Goal: Understand process/instructions

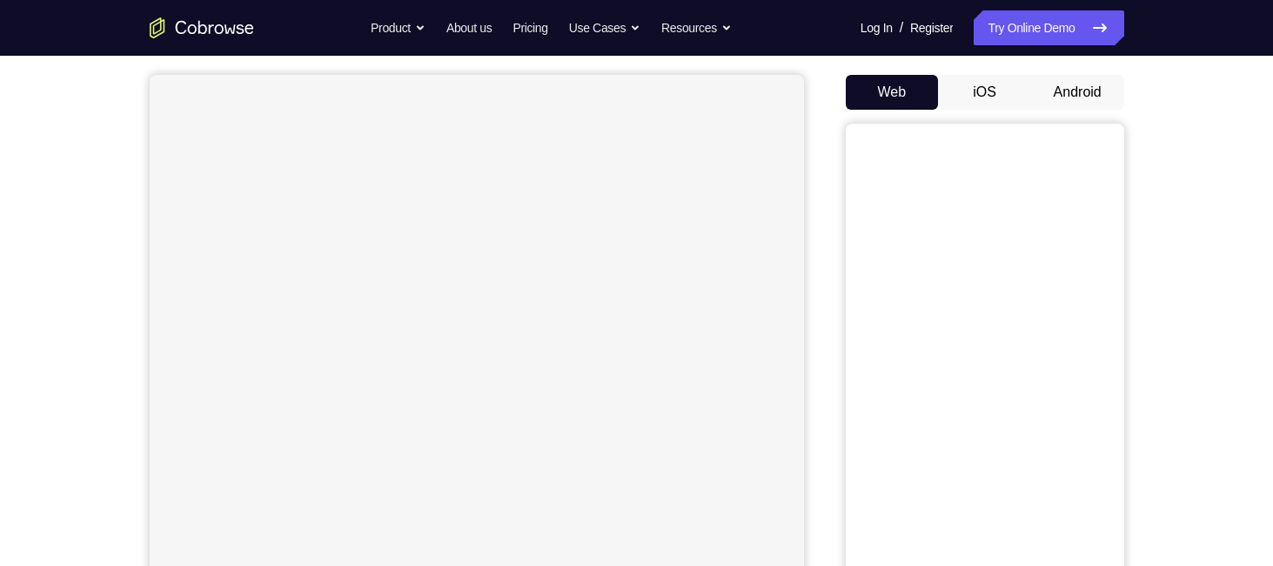
scroll to position [143, 0]
click at [1058, 97] on button "Android" at bounding box center [1077, 101] width 93 height 35
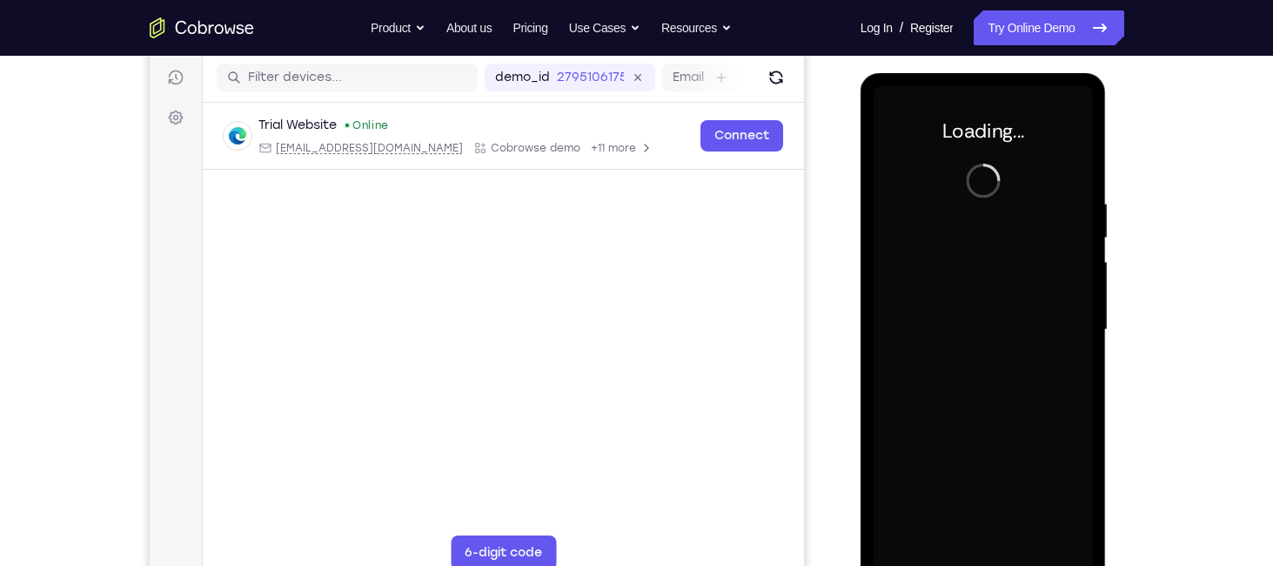
scroll to position [0, 0]
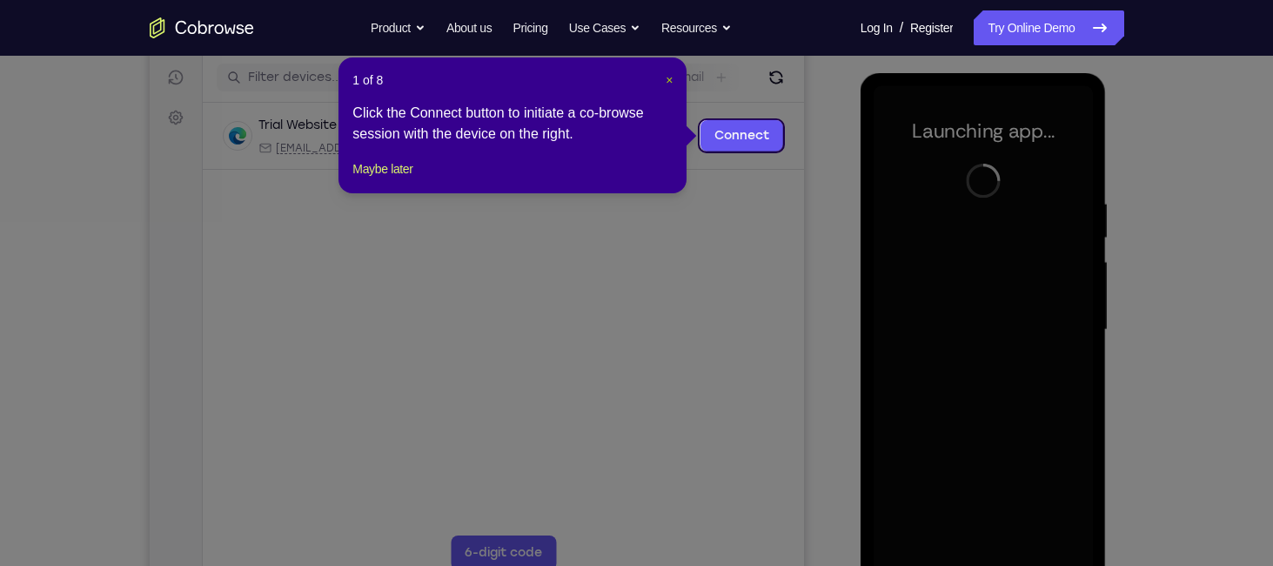
click at [667, 77] on span "×" at bounding box center [669, 80] width 7 height 14
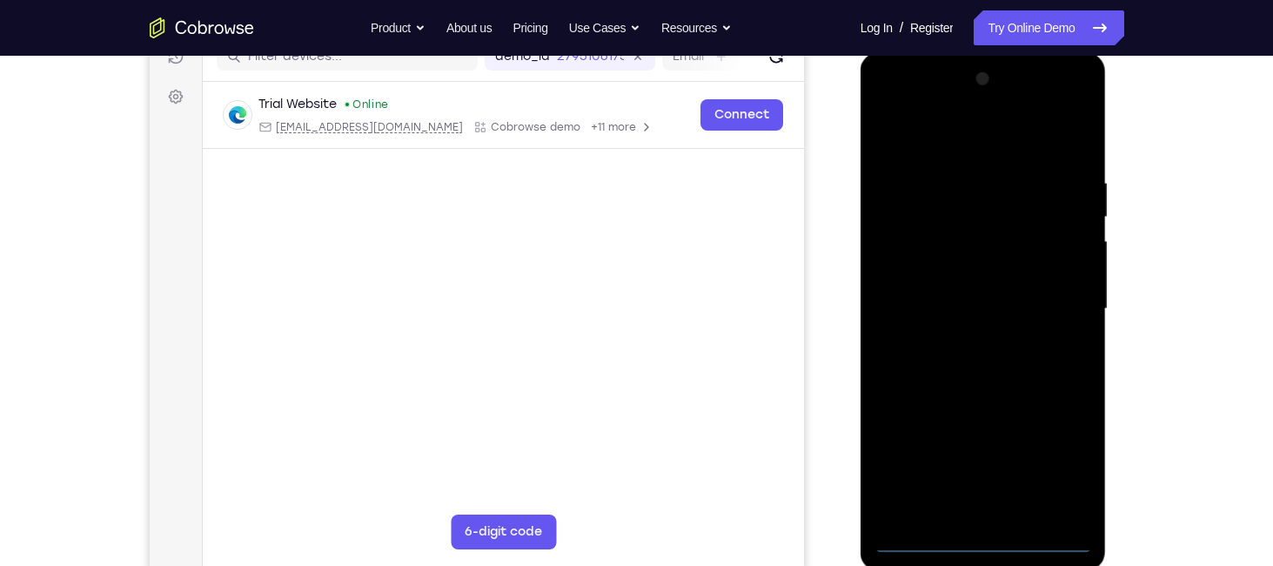
scroll to position [237, 0]
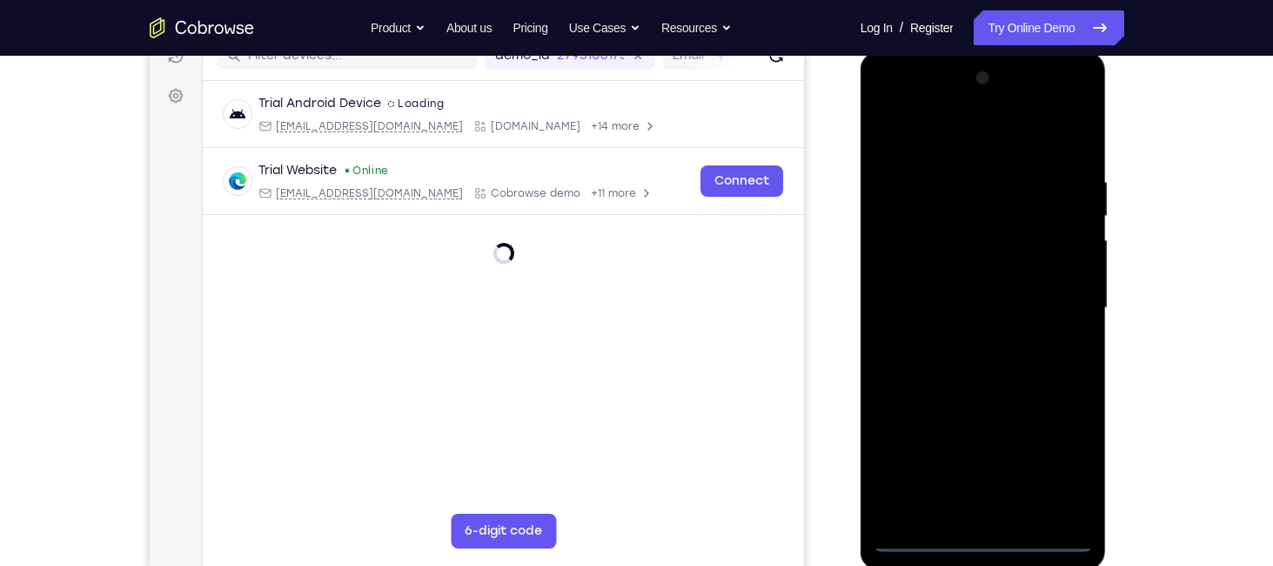
click at [984, 533] on div at bounding box center [983, 307] width 219 height 487
click at [1063, 466] on div at bounding box center [983, 307] width 219 height 487
click at [923, 149] on div at bounding box center [983, 307] width 219 height 487
click at [1053, 302] on div at bounding box center [983, 307] width 219 height 487
click at [966, 340] on div at bounding box center [983, 307] width 219 height 487
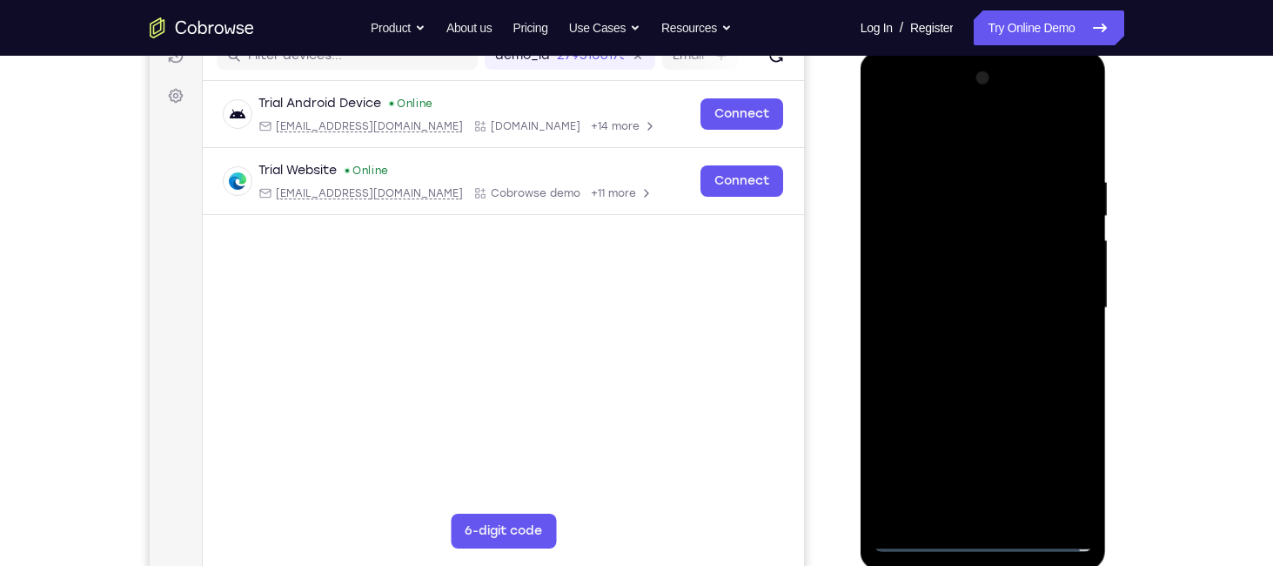
click at [950, 274] on div at bounding box center [983, 307] width 219 height 487
click at [949, 295] on div at bounding box center [983, 307] width 219 height 487
click at [995, 264] on div at bounding box center [983, 307] width 219 height 487
click at [1077, 510] on div at bounding box center [983, 307] width 219 height 487
drag, startPoint x: 1045, startPoint y: 421, endPoint x: 1017, endPoint y: 345, distance: 80.7
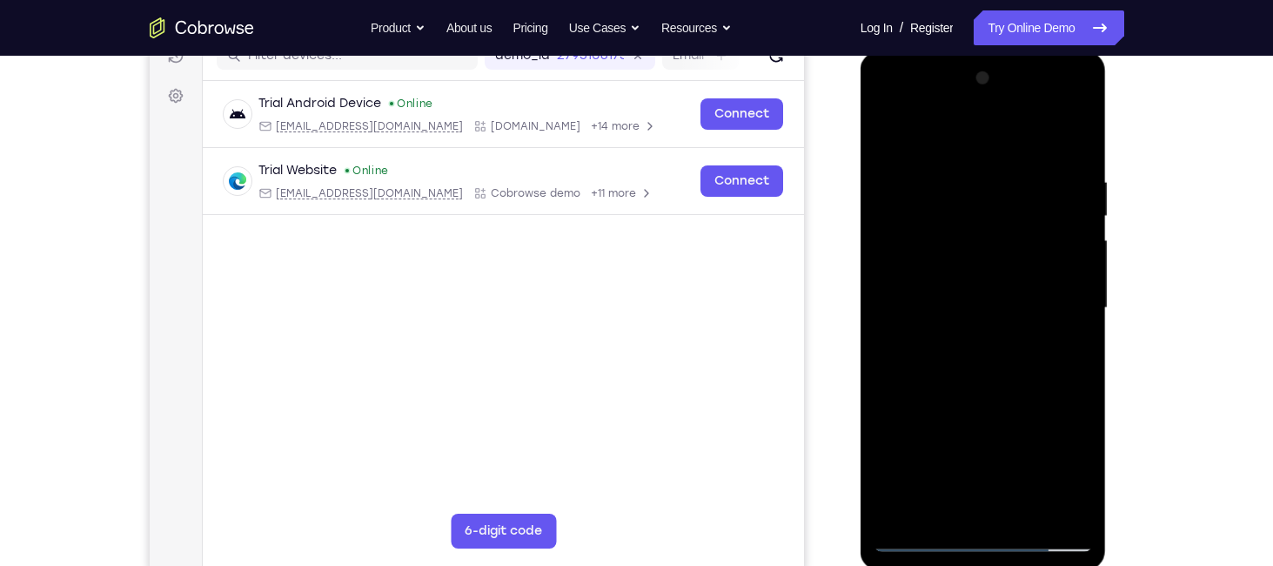
click at [1017, 345] on div at bounding box center [983, 307] width 219 height 487
click at [1029, 512] on div at bounding box center [983, 307] width 219 height 487
click at [974, 397] on div at bounding box center [983, 307] width 219 height 487
click at [942, 258] on div at bounding box center [983, 307] width 219 height 487
click at [885, 131] on div at bounding box center [983, 307] width 219 height 487
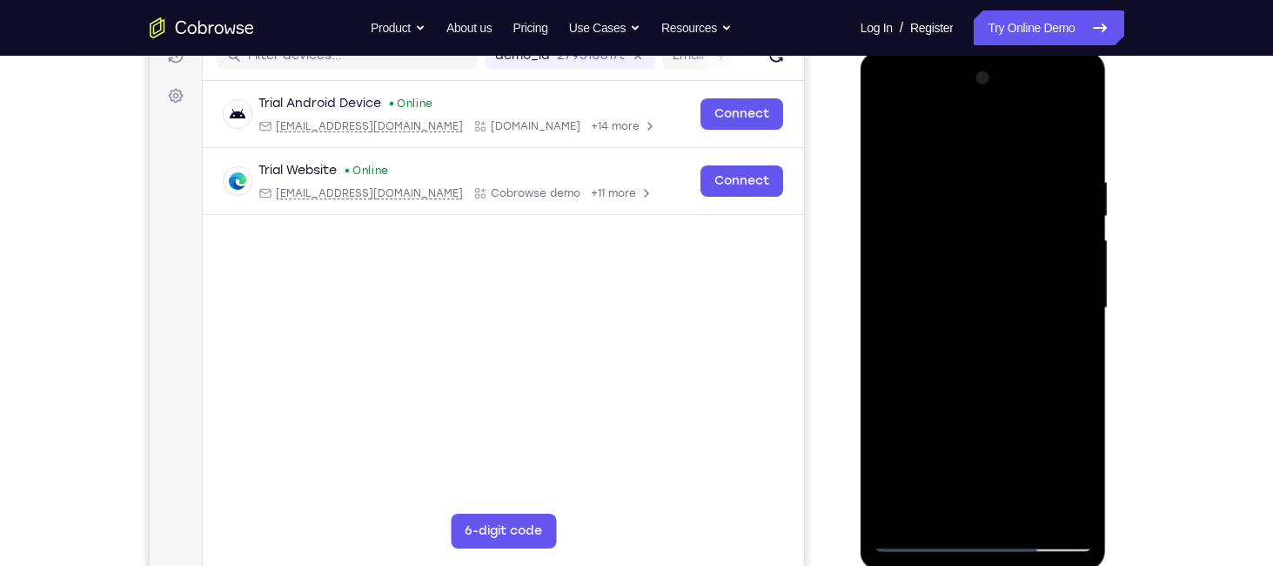
click at [893, 127] on div at bounding box center [983, 307] width 219 height 487
click at [949, 150] on div at bounding box center [983, 307] width 219 height 487
click at [1071, 505] on div at bounding box center [983, 307] width 219 height 487
click at [1069, 298] on div at bounding box center [983, 307] width 219 height 487
click at [888, 310] on div at bounding box center [983, 307] width 219 height 487
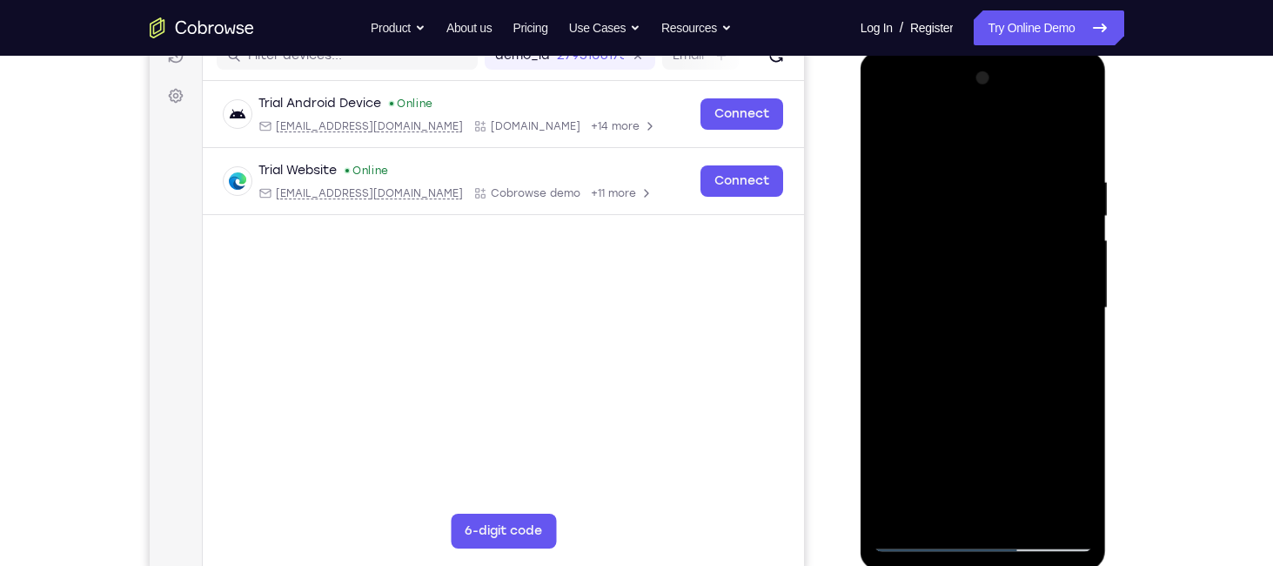
click at [1080, 294] on div at bounding box center [983, 307] width 219 height 487
click at [1068, 303] on div at bounding box center [983, 307] width 219 height 487
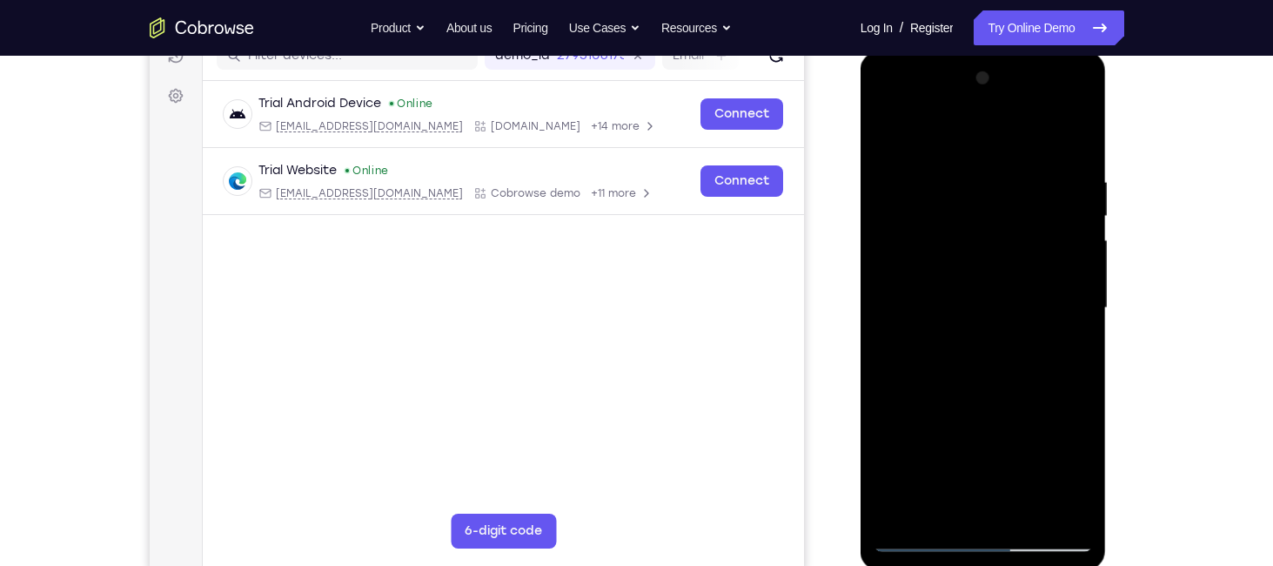
click at [895, 292] on div at bounding box center [983, 307] width 219 height 487
click at [1013, 191] on div at bounding box center [983, 307] width 219 height 487
click at [1081, 137] on div at bounding box center [983, 307] width 219 height 487
click at [973, 147] on div at bounding box center [983, 307] width 219 height 487
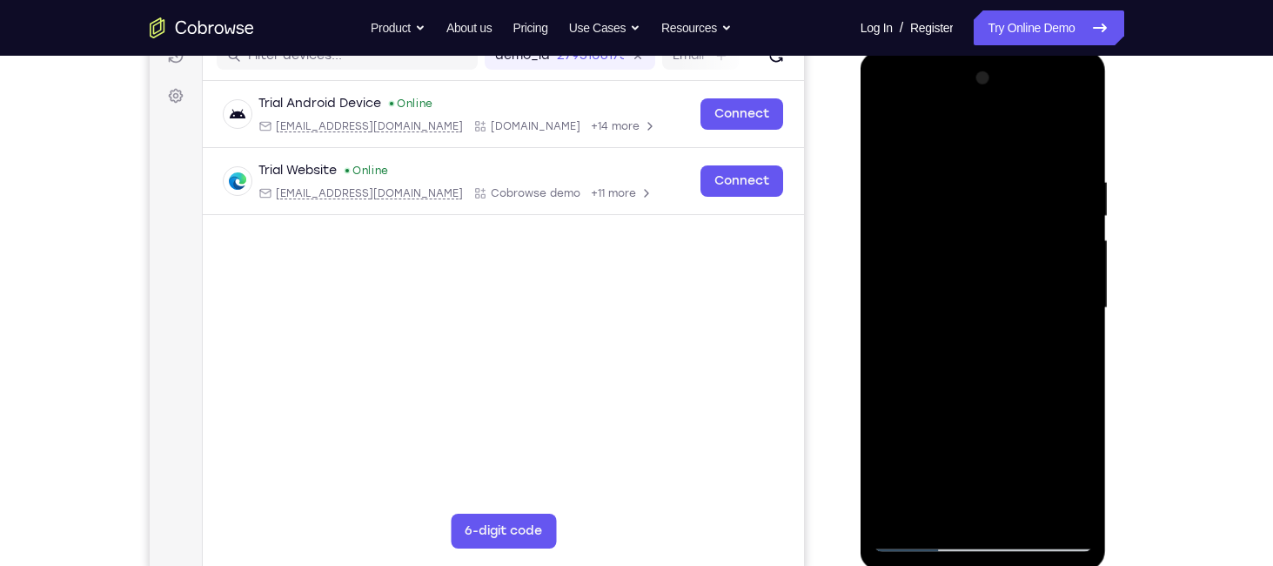
click at [1072, 139] on div at bounding box center [983, 307] width 219 height 487
drag, startPoint x: 955, startPoint y: 443, endPoint x: 952, endPoint y: 342, distance: 101.0
click at [952, 342] on div at bounding box center [983, 307] width 219 height 487
drag, startPoint x: 973, startPoint y: 432, endPoint x: 978, endPoint y: 291, distance: 141.1
click at [978, 291] on div at bounding box center [983, 307] width 219 height 487
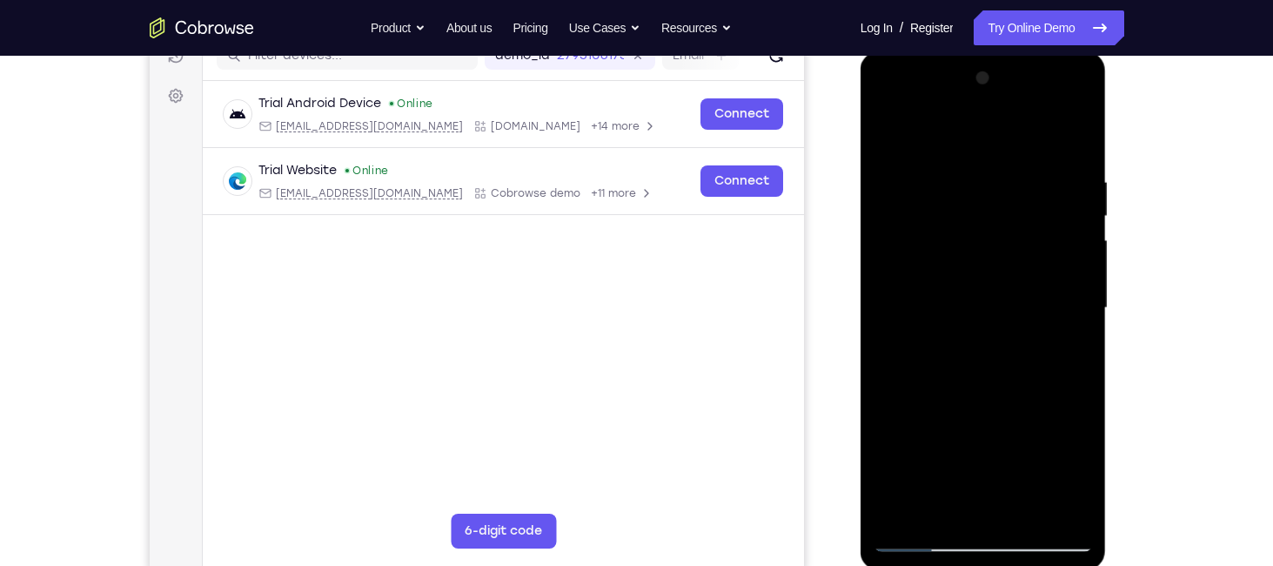
drag, startPoint x: 1046, startPoint y: 419, endPoint x: 1053, endPoint y: 302, distance: 116.8
click at [1053, 302] on div at bounding box center [983, 307] width 219 height 487
click at [1083, 369] on div at bounding box center [983, 307] width 219 height 487
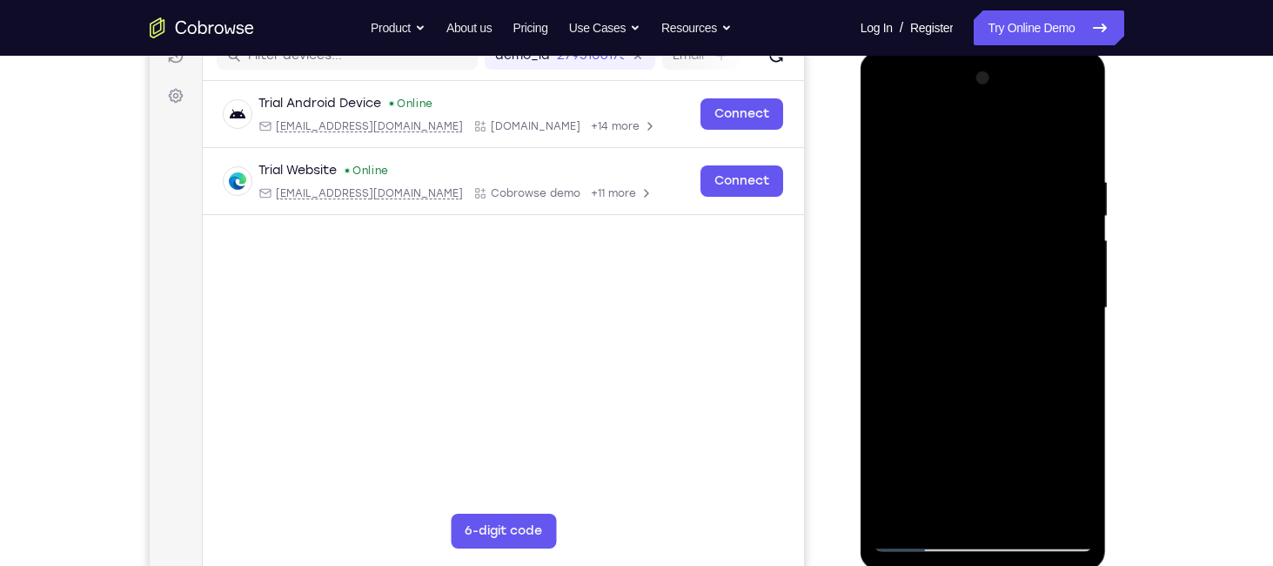
click at [1083, 369] on div at bounding box center [983, 307] width 219 height 487
drag, startPoint x: 1038, startPoint y: 406, endPoint x: 1049, endPoint y: 265, distance: 142.3
click at [1049, 265] on div at bounding box center [983, 307] width 219 height 487
drag, startPoint x: 989, startPoint y: 390, endPoint x: 978, endPoint y: 292, distance: 98.9
click at [978, 292] on div at bounding box center [983, 307] width 219 height 487
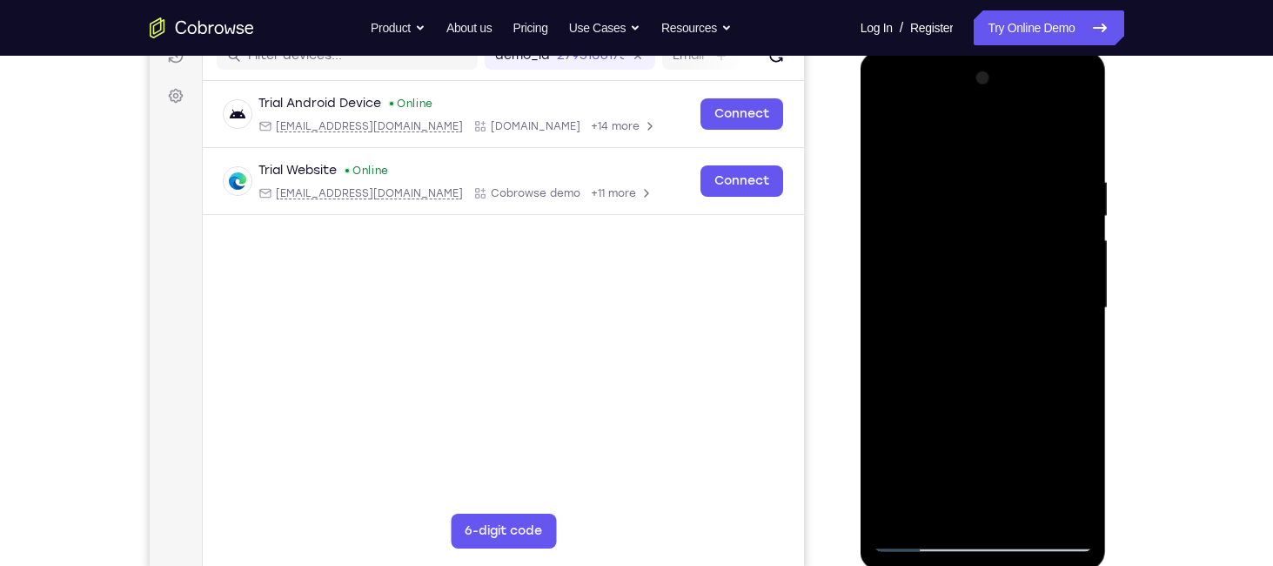
drag, startPoint x: 963, startPoint y: 455, endPoint x: 982, endPoint y: 305, distance: 151.7
drag, startPoint x: 121, startPoint y: 253, endPoint x: 1170, endPoint y: 386, distance: 1057.0
click at [1170, 386] on div "Your Support Agent Your Customer Web iOS Android Next Steps We’d be happy to gi…" at bounding box center [637, 393] width 1114 height 1148
drag, startPoint x: 1019, startPoint y: 420, endPoint x: 1021, endPoint y: 323, distance: 97.5
click at [1021, 323] on div at bounding box center [983, 307] width 219 height 487
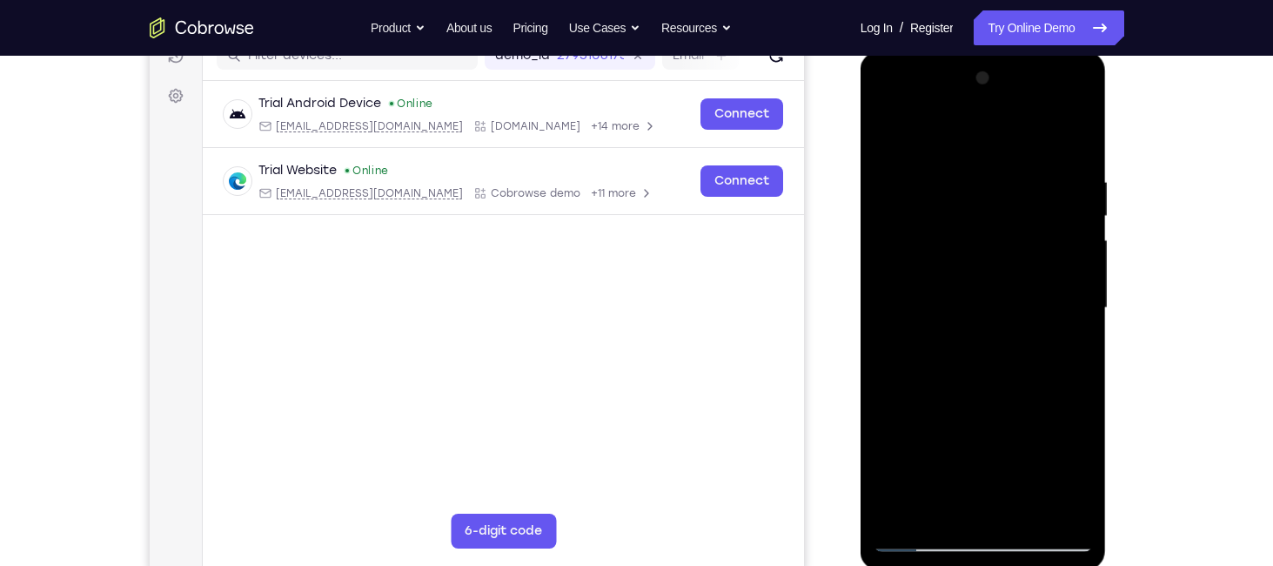
drag, startPoint x: 1029, startPoint y: 402, endPoint x: 1027, endPoint y: 252, distance: 149.7
click at [1027, 252] on div at bounding box center [983, 307] width 219 height 487
drag, startPoint x: 1010, startPoint y: 366, endPoint x: 1004, endPoint y: 228, distance: 138.5
click at [1004, 228] on div at bounding box center [983, 307] width 219 height 487
click at [1081, 124] on div at bounding box center [983, 307] width 219 height 487
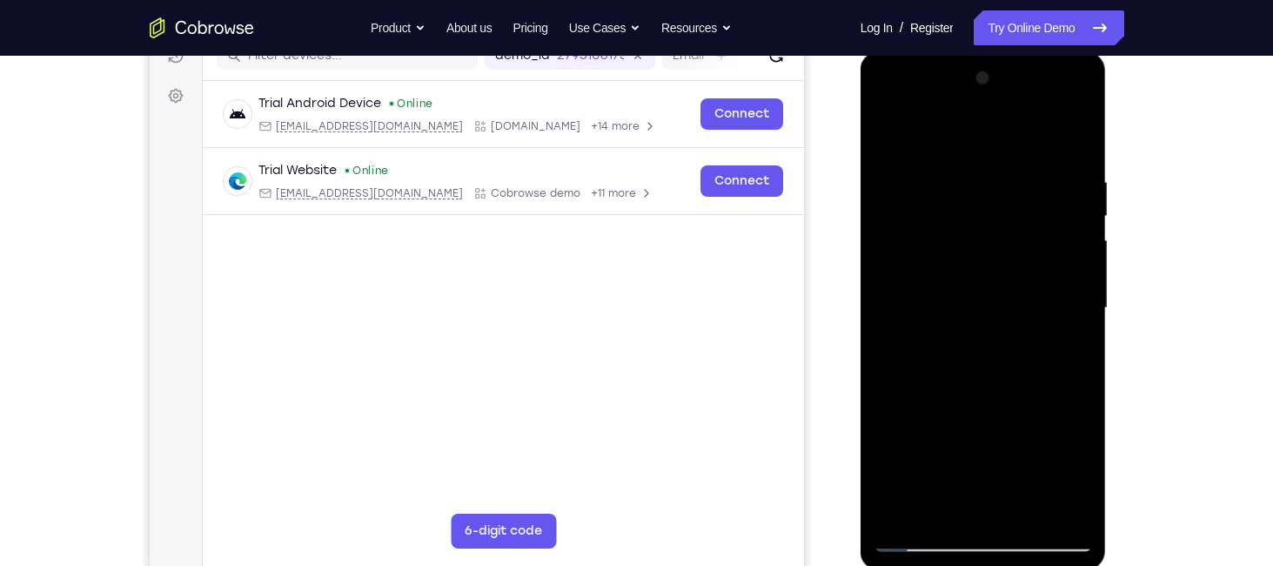
click at [1081, 131] on div at bounding box center [983, 307] width 219 height 487
click at [931, 238] on div at bounding box center [983, 307] width 219 height 487
drag, startPoint x: 1002, startPoint y: 182, endPoint x: 996, endPoint y: 253, distance: 71.6
click at [996, 253] on div at bounding box center [983, 307] width 219 height 487
click at [891, 125] on div at bounding box center [983, 307] width 219 height 487
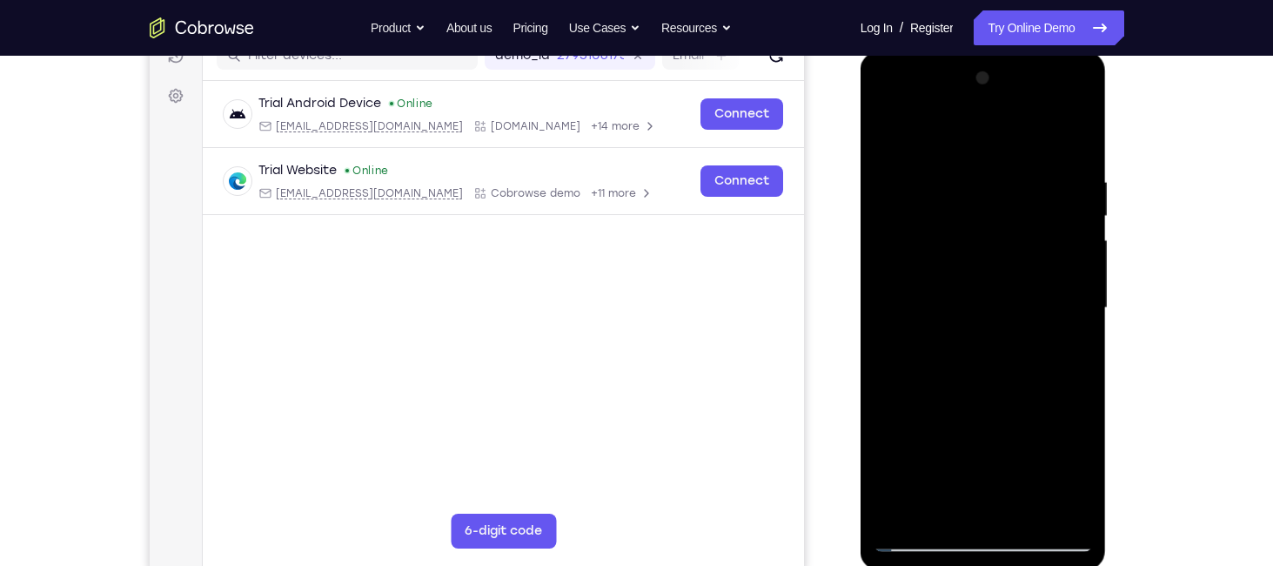
click at [891, 133] on div at bounding box center [983, 307] width 219 height 487
drag, startPoint x: 975, startPoint y: 396, endPoint x: 973, endPoint y: 244, distance: 152.3
click at [957, 289] on div at bounding box center [983, 307] width 219 height 487
drag, startPoint x: 991, startPoint y: 375, endPoint x: 996, endPoint y: 155, distance: 220.2
click at [984, 207] on div at bounding box center [983, 307] width 219 height 487
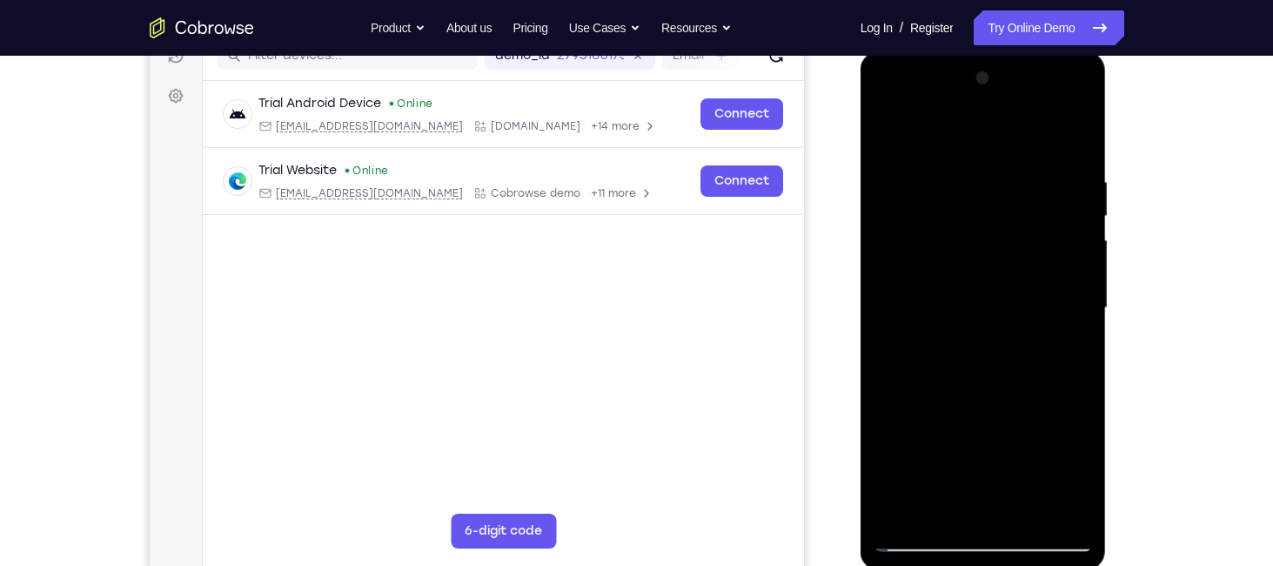
drag, startPoint x: 1003, startPoint y: 367, endPoint x: 1014, endPoint y: 154, distance: 213.5
click at [993, 214] on div at bounding box center [983, 307] width 219 height 487
drag, startPoint x: 986, startPoint y: 412, endPoint x: 1016, endPoint y: 212, distance: 201.5
click at [1016, 212] on div at bounding box center [983, 307] width 219 height 487
drag, startPoint x: 975, startPoint y: 374, endPoint x: 982, endPoint y: 225, distance: 149.0
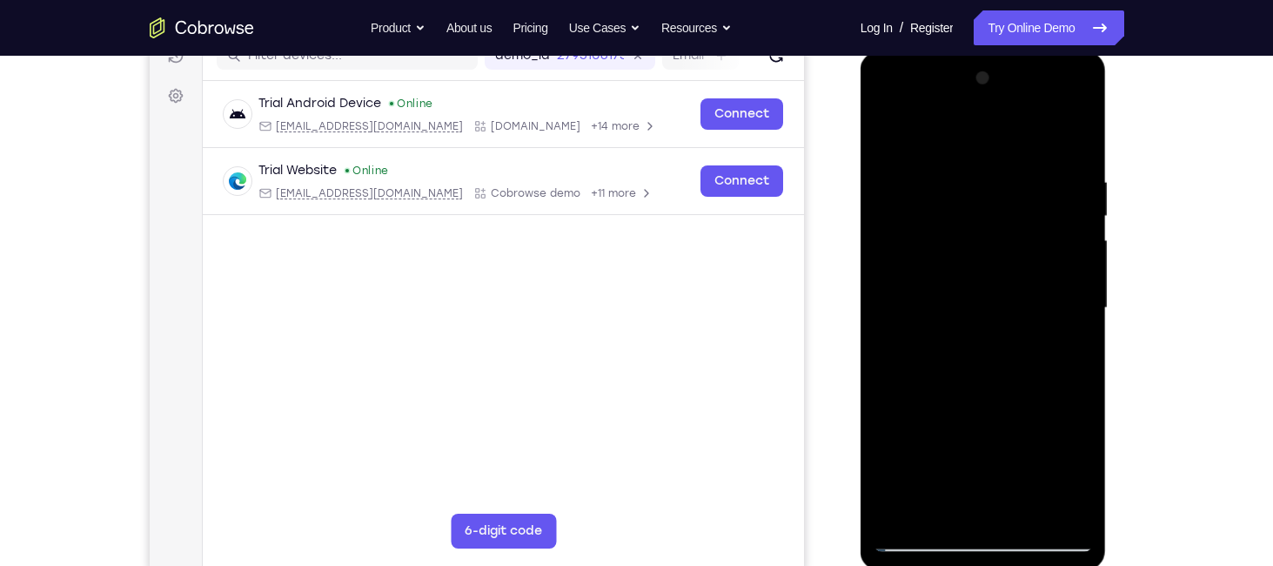
click at [982, 225] on div at bounding box center [983, 307] width 219 height 487
drag, startPoint x: 978, startPoint y: 384, endPoint x: 977, endPoint y: 231, distance: 153.2
click at [977, 231] on div at bounding box center [983, 307] width 219 height 487
drag, startPoint x: 969, startPoint y: 359, endPoint x: 980, endPoint y: 183, distance: 176.1
click at [976, 205] on div at bounding box center [983, 307] width 219 height 487
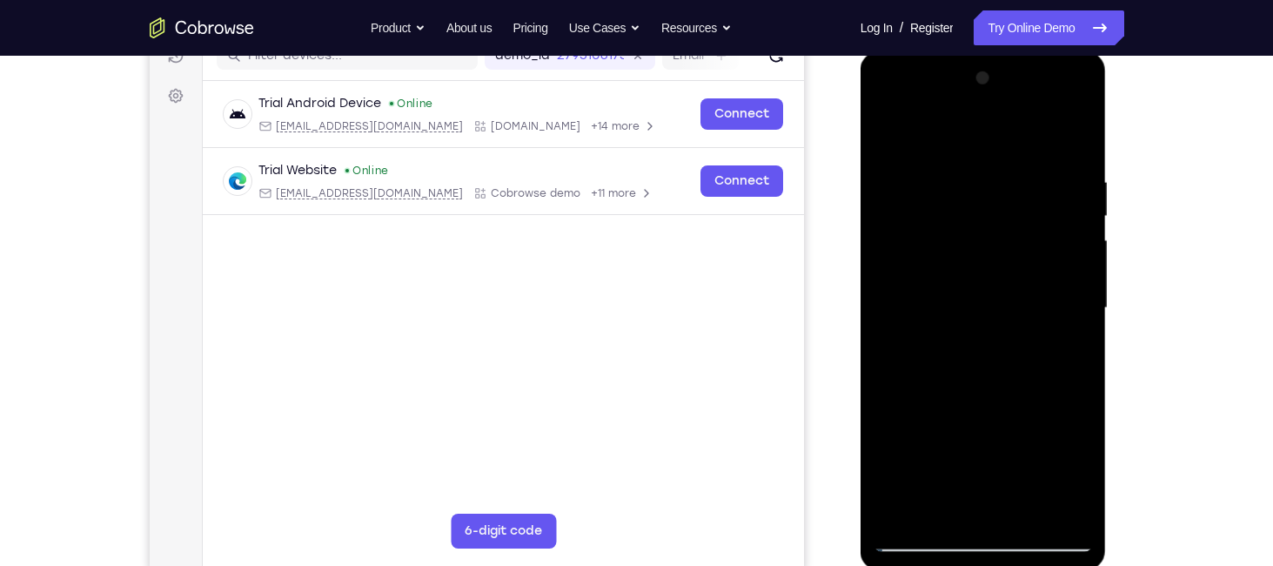
drag, startPoint x: 980, startPoint y: 407, endPoint x: 946, endPoint y: 227, distance: 183.3
click at [946, 227] on div at bounding box center [983, 307] width 219 height 487
drag, startPoint x: 978, startPoint y: 406, endPoint x: 981, endPoint y: 305, distance: 101.0
click at [981, 305] on div at bounding box center [983, 307] width 219 height 487
drag, startPoint x: 965, startPoint y: 437, endPoint x: 963, endPoint y: 269, distance: 168.0
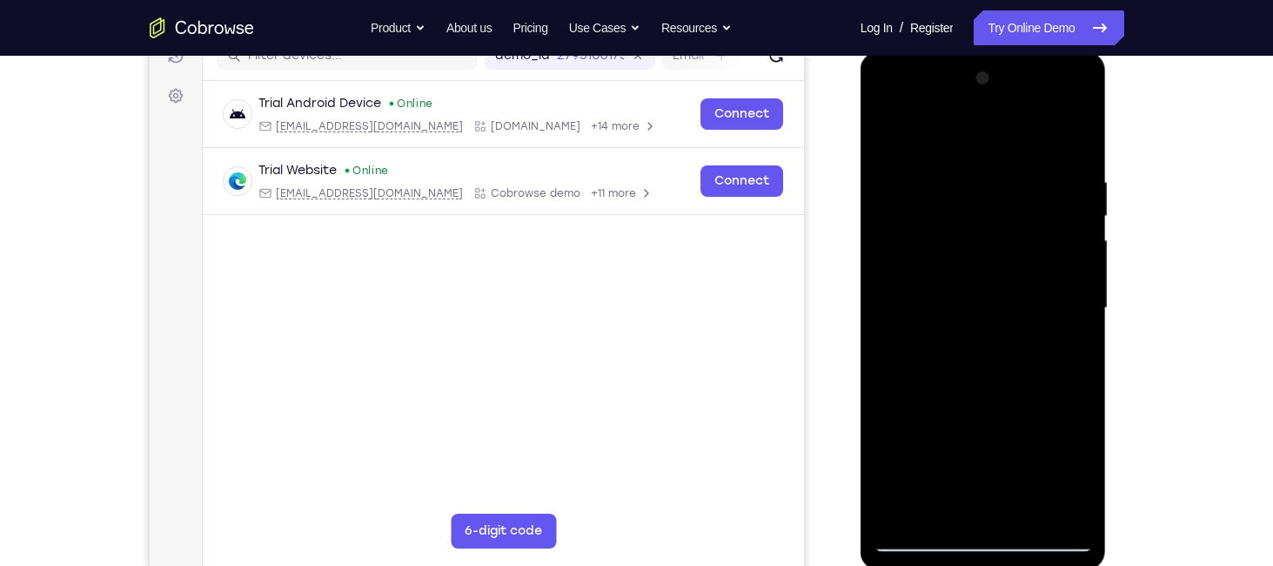
click at [965, 272] on div at bounding box center [983, 307] width 219 height 487
drag, startPoint x: 955, startPoint y: 426, endPoint x: 988, endPoint y: 292, distance: 137.8
click at [988, 292] on div at bounding box center [983, 307] width 219 height 487
drag, startPoint x: 996, startPoint y: 340, endPoint x: 1000, endPoint y: 181, distance: 159.3
click at [997, 191] on div at bounding box center [983, 307] width 219 height 487
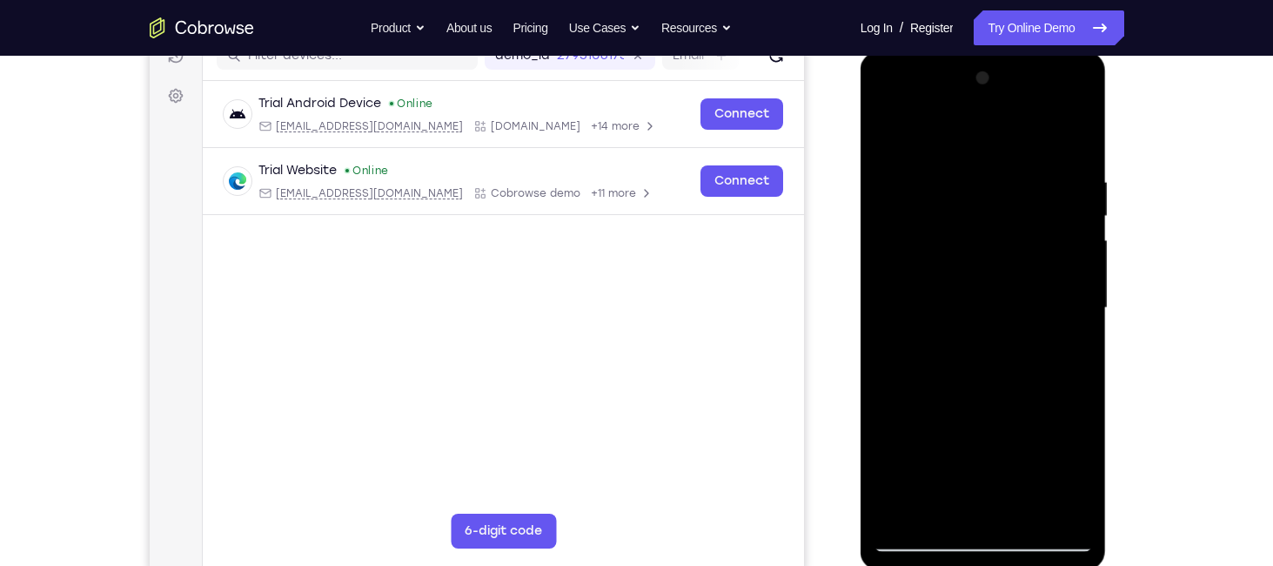
drag, startPoint x: 1047, startPoint y: 329, endPoint x: 1009, endPoint y: 238, distance: 98.7
click at [1009, 238] on div at bounding box center [983, 307] width 219 height 487
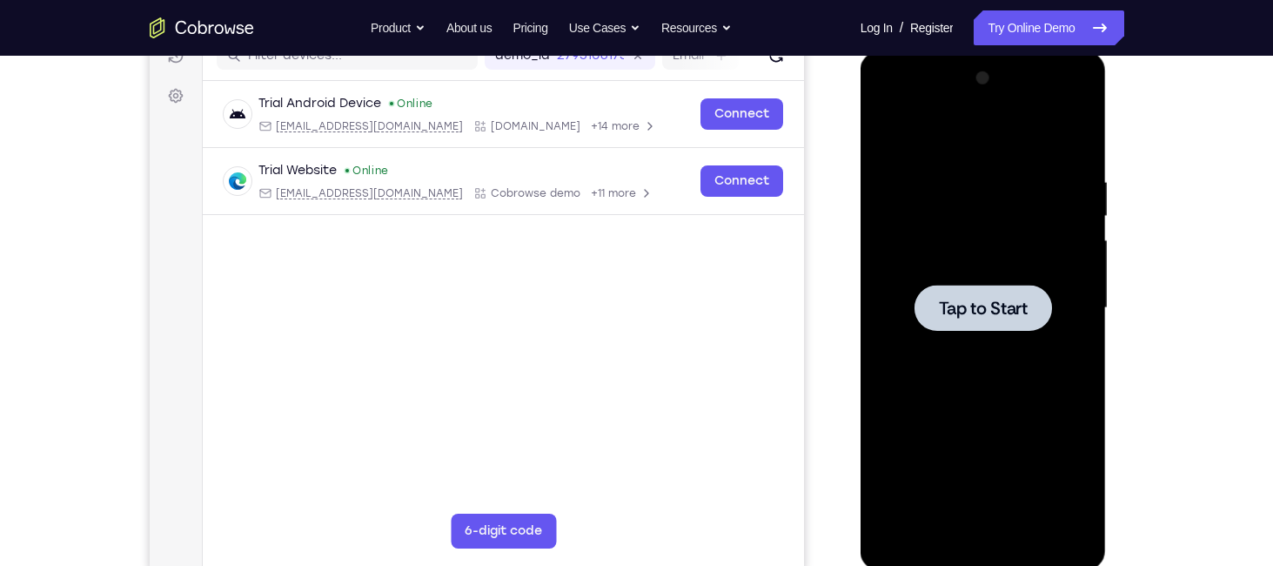
click at [961, 309] on span "Tap to Start" at bounding box center [983, 307] width 89 height 17
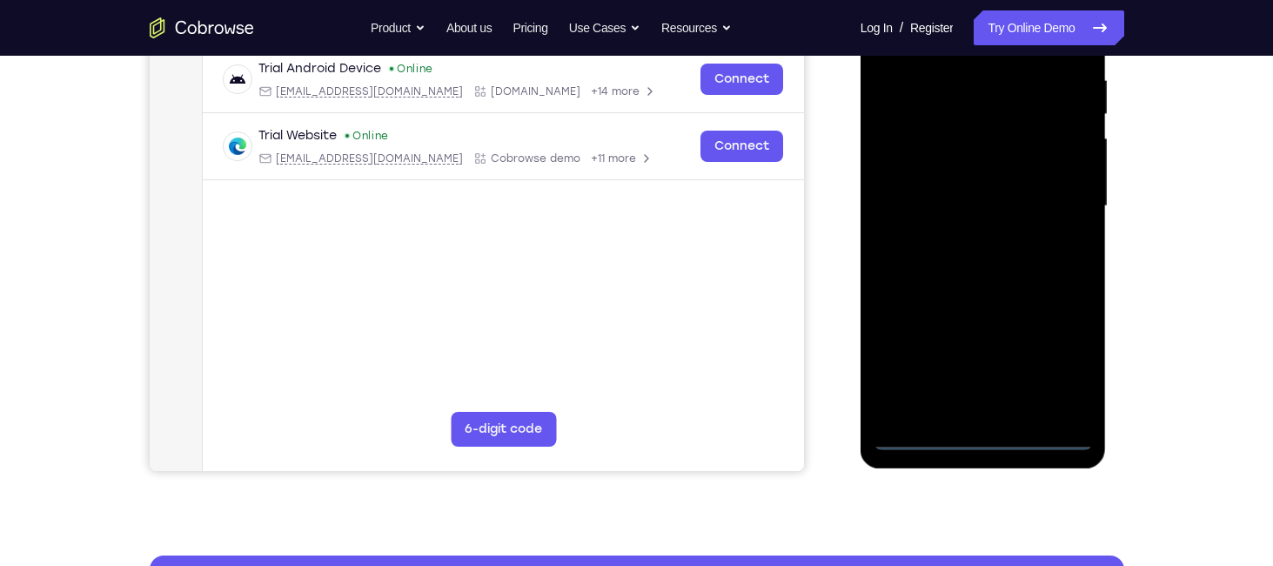
scroll to position [348, 0]
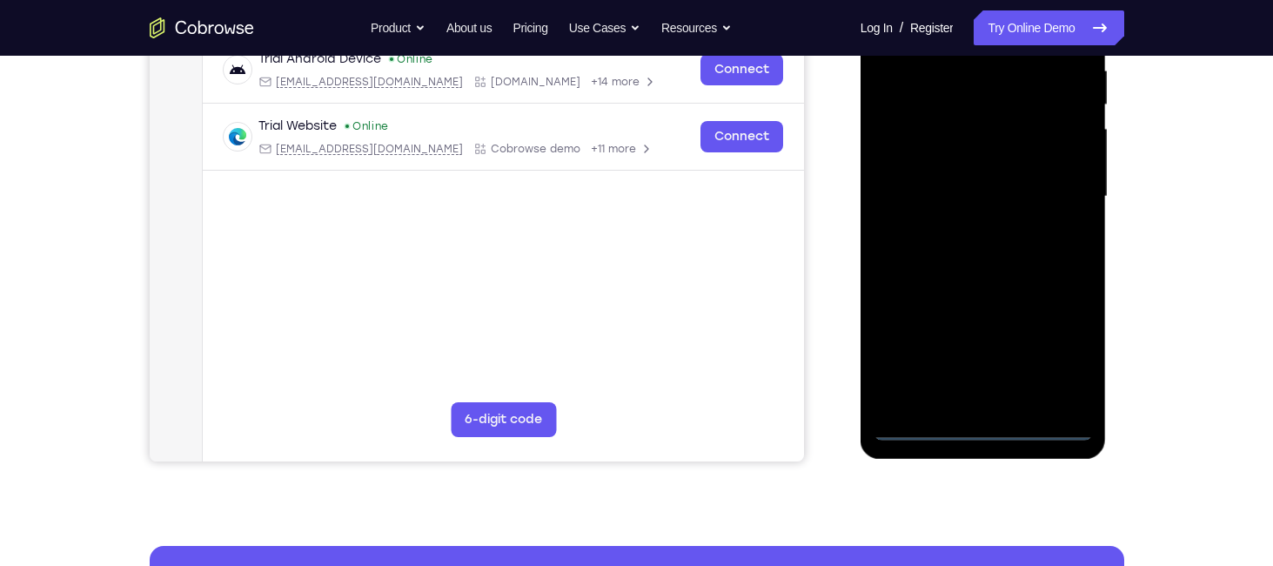
click at [986, 426] on div at bounding box center [983, 196] width 219 height 487
click at [1059, 356] on div at bounding box center [983, 196] width 219 height 487
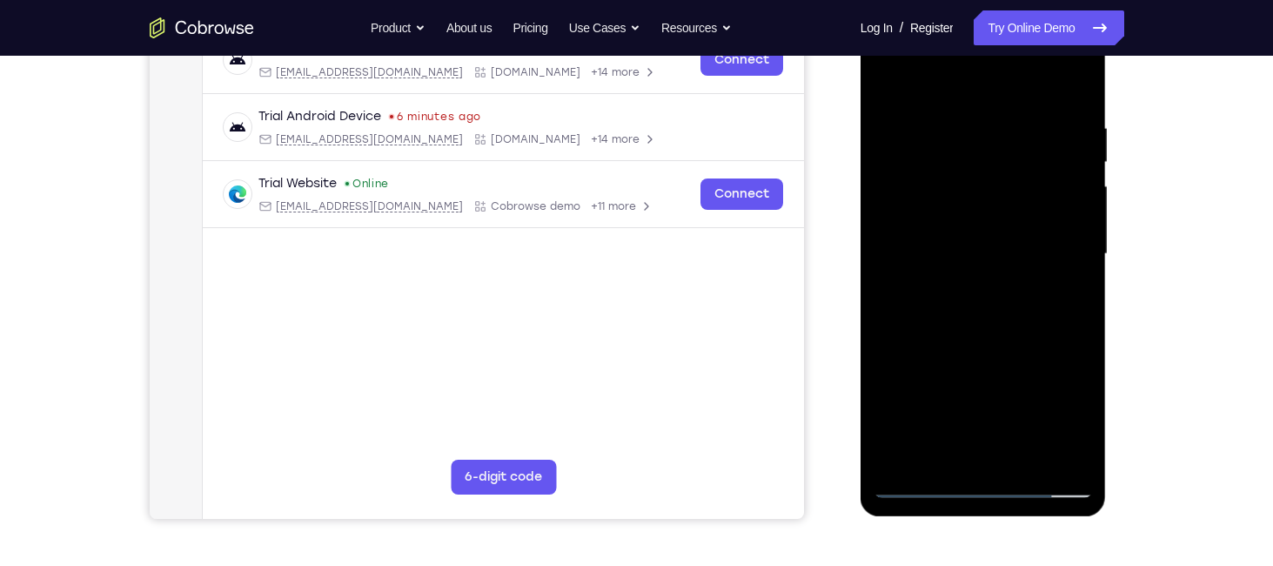
scroll to position [292, 0]
click at [984, 477] on div at bounding box center [983, 253] width 219 height 487
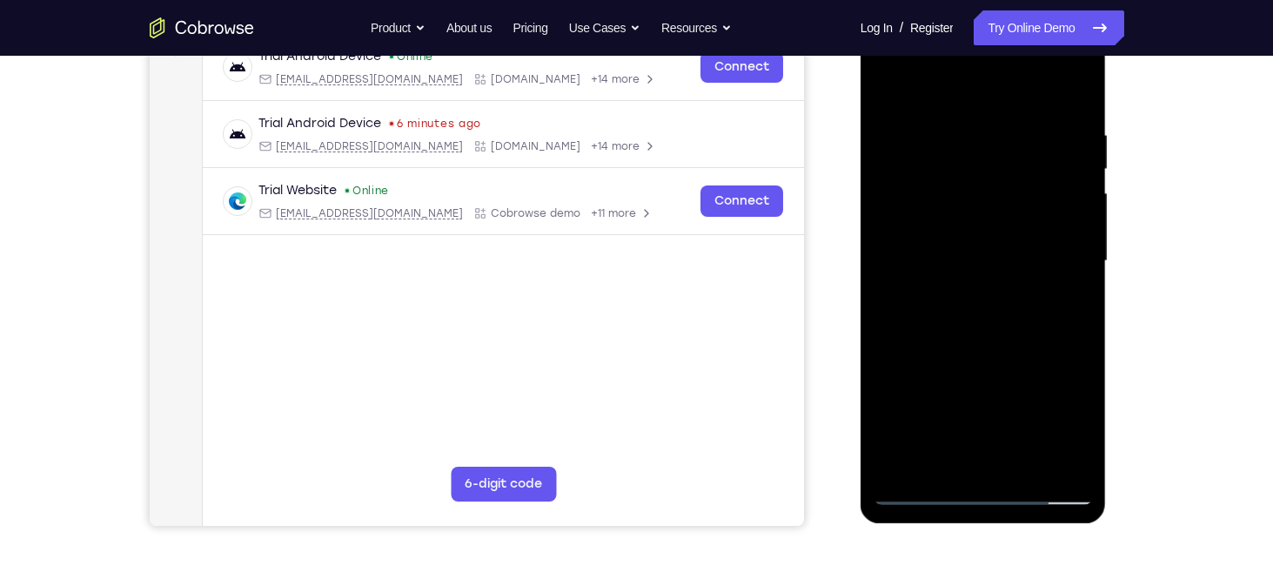
scroll to position [283, 0]
click at [983, 486] on div at bounding box center [983, 261] width 219 height 487
click at [936, 78] on div at bounding box center [983, 261] width 219 height 487
click at [1060, 256] on div at bounding box center [983, 261] width 219 height 487
click at [963, 293] on div at bounding box center [983, 261] width 219 height 487
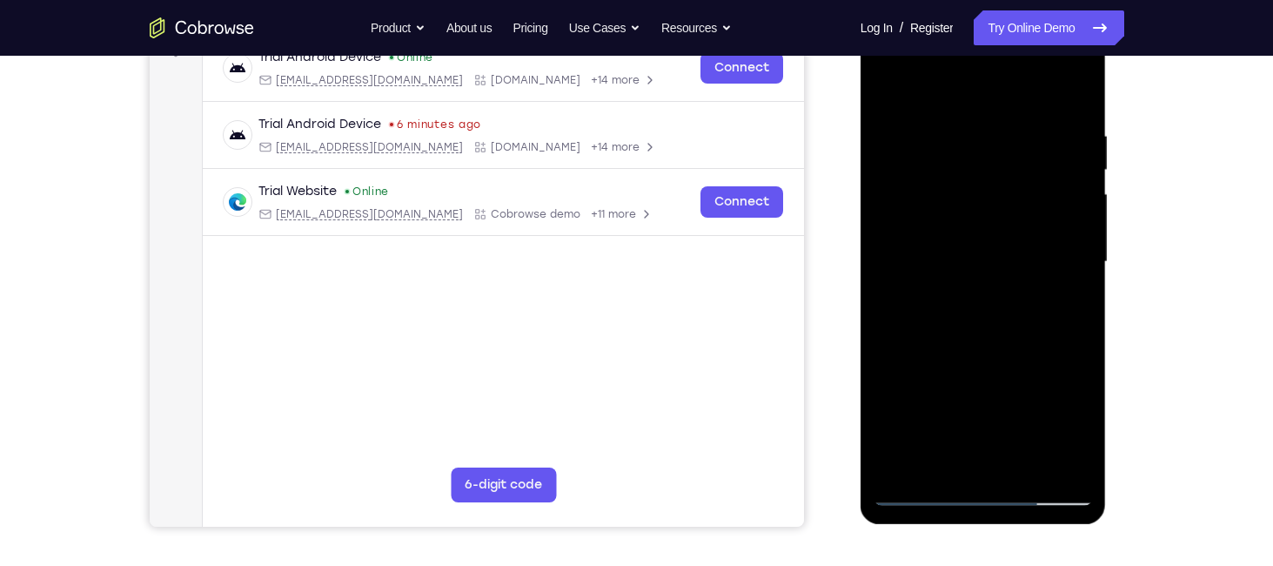
click at [939, 247] on div at bounding box center [983, 261] width 219 height 487
click at [915, 229] on div at bounding box center [983, 261] width 219 height 487
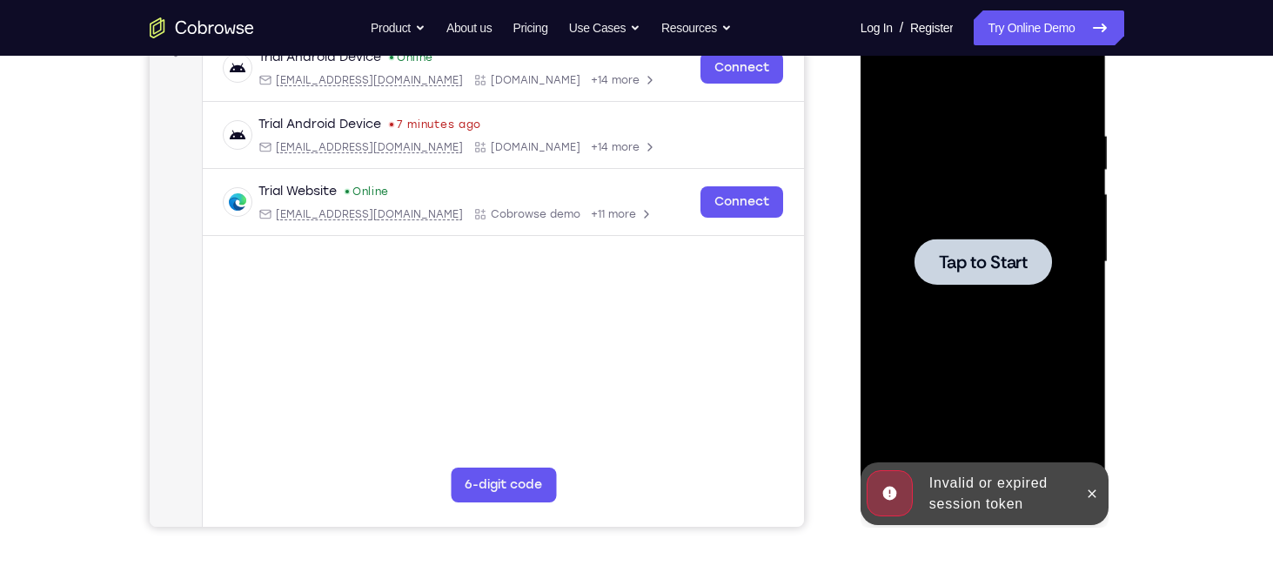
click at [926, 245] on div at bounding box center [983, 261] width 137 height 46
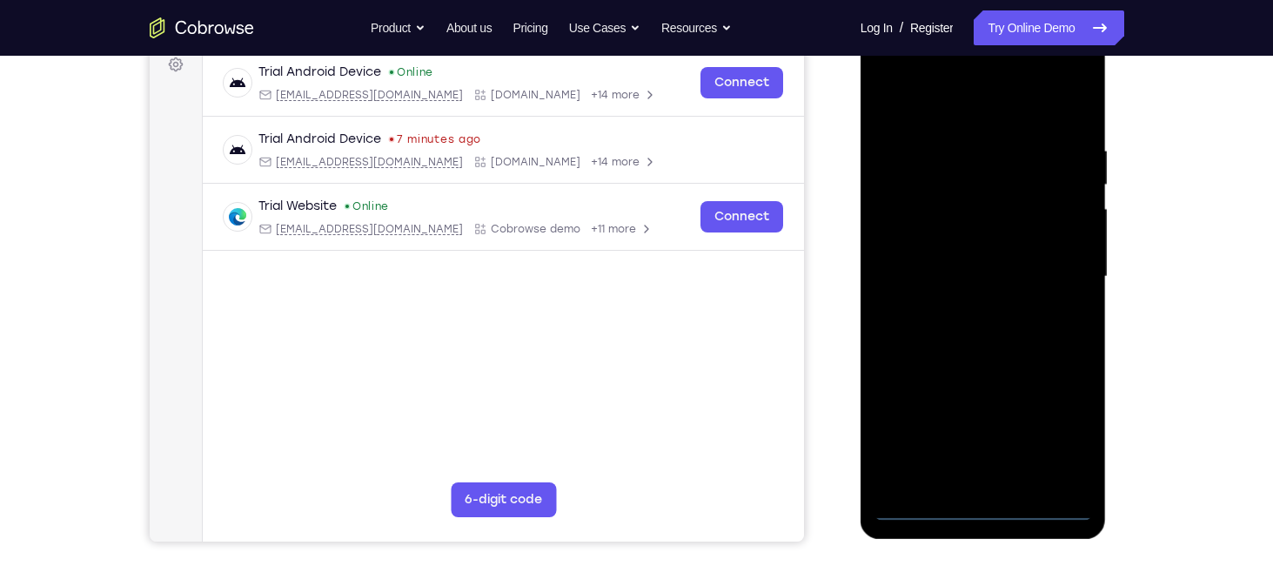
scroll to position [263, 0]
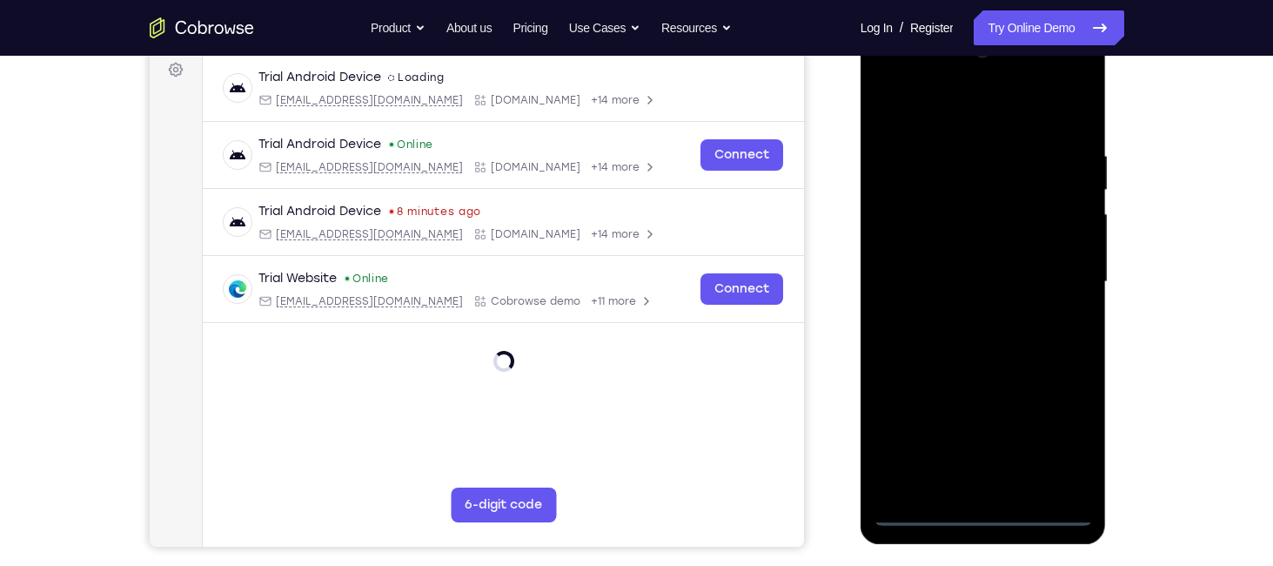
click at [986, 513] on div at bounding box center [983, 281] width 219 height 487
click at [1058, 436] on div at bounding box center [983, 281] width 219 height 487
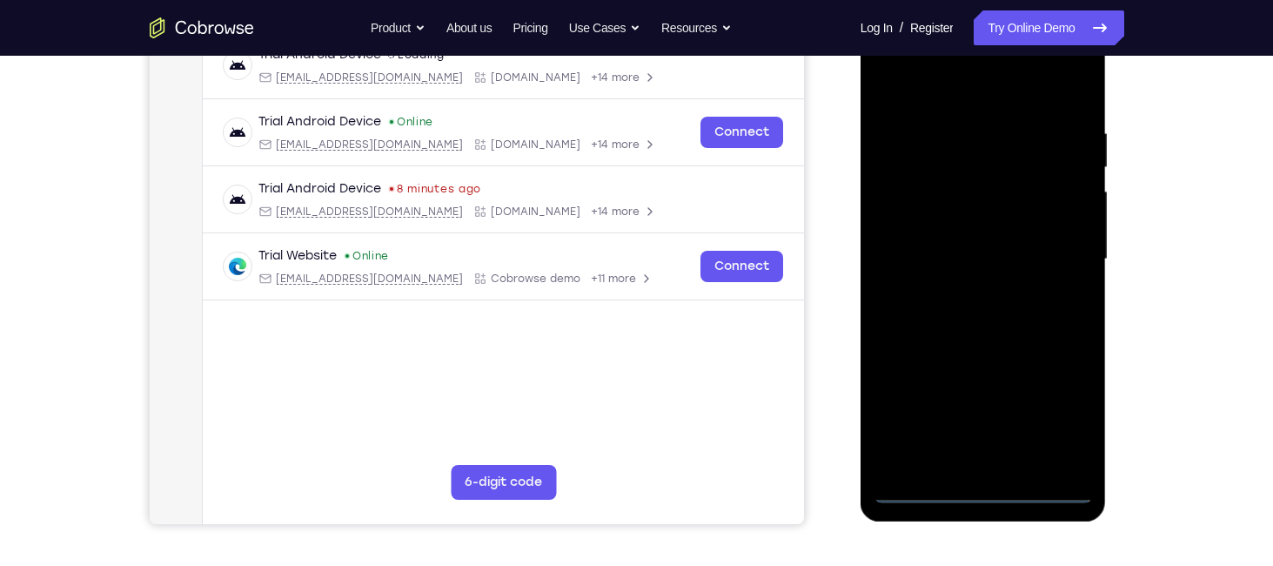
scroll to position [284, 0]
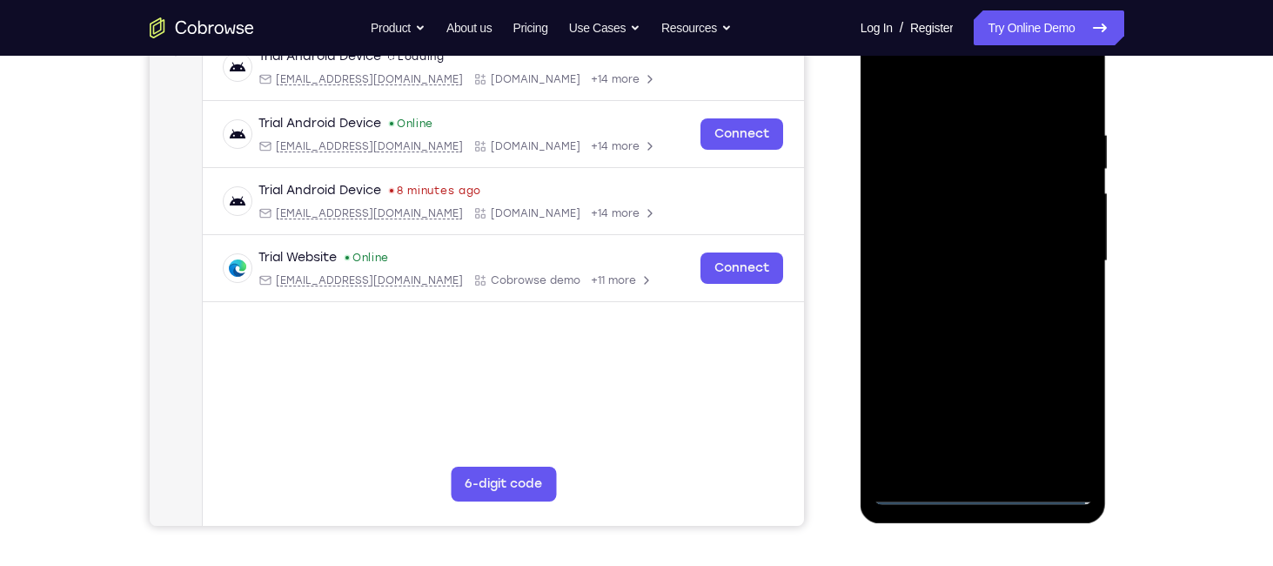
click at [928, 84] on div at bounding box center [983, 260] width 219 height 487
click at [1054, 253] on div at bounding box center [983, 260] width 219 height 487
click at [956, 292] on div at bounding box center [983, 260] width 219 height 487
click at [933, 248] on div at bounding box center [983, 260] width 219 height 487
click at [935, 237] on div at bounding box center [983, 260] width 219 height 487
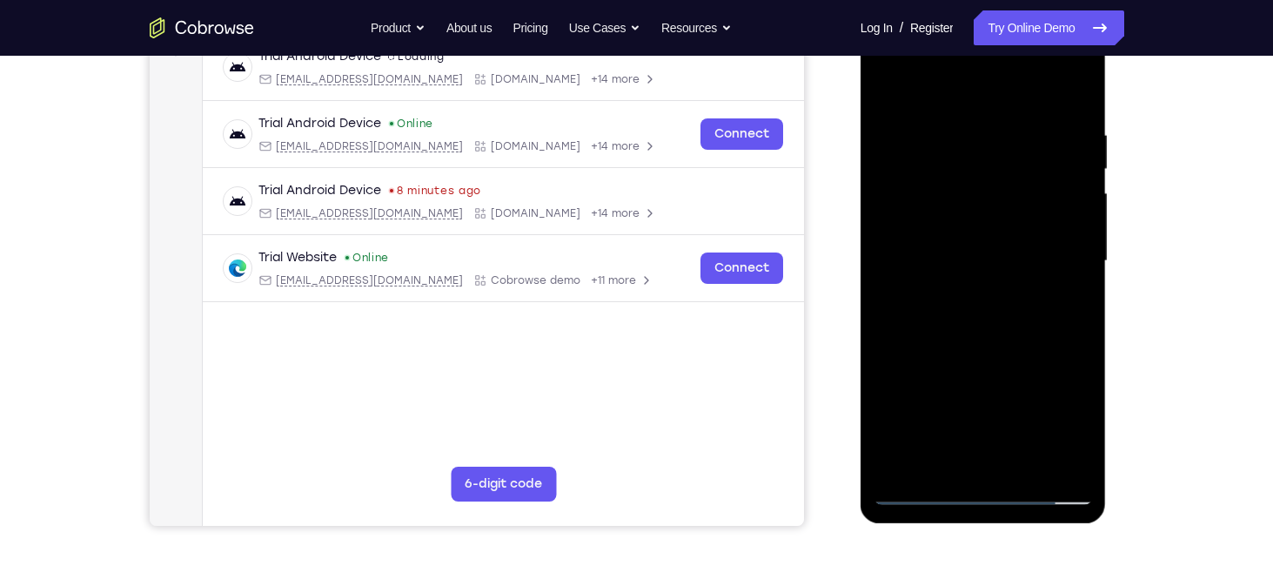
click at [965, 265] on div at bounding box center [983, 260] width 219 height 487
click at [983, 336] on div at bounding box center [983, 260] width 219 height 487
click at [1069, 283] on div at bounding box center [983, 260] width 219 height 487
click at [1002, 254] on div at bounding box center [983, 260] width 219 height 487
click at [976, 314] on div at bounding box center [983, 260] width 219 height 487
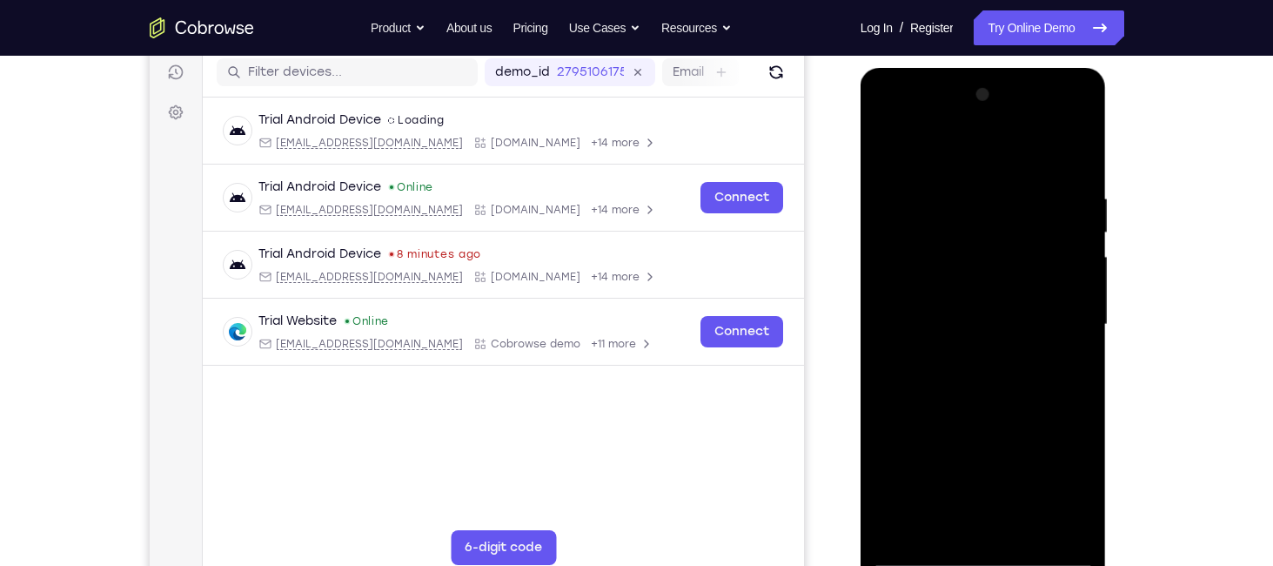
scroll to position [216, 0]
